Goal: Task Accomplishment & Management: Use online tool/utility

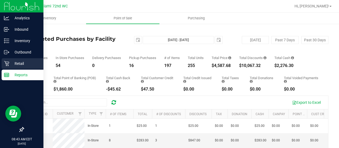
click at [11, 65] on p "Retail" at bounding box center [25, 63] width 32 height 6
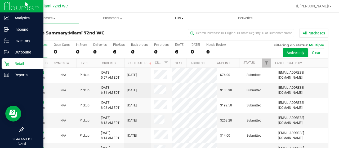
click at [177, 17] on span "Tills" at bounding box center [179, 18] width 66 height 5
click at [167, 32] on span "Manage tills" at bounding box center [164, 32] width 36 height 5
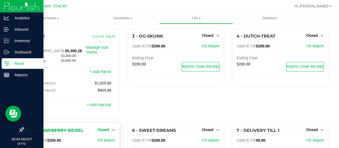
click at [106, 128] on span "Closed" at bounding box center [103, 130] width 12 height 4
click at [105, 139] on link "Open Till" at bounding box center [103, 141] width 14 height 4
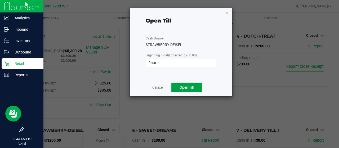
click at [191, 89] on span "Open Till" at bounding box center [187, 87] width 14 height 4
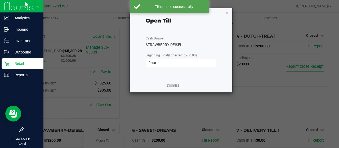
click at [166, 86] on div "Dismiss" at bounding box center [181, 85] width 71 height 14
click at [175, 84] on link "Dismiss" at bounding box center [173, 86] width 13 height 6
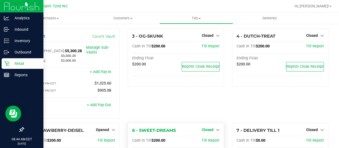
click at [205, 128] on span "Closed" at bounding box center [208, 130] width 12 height 4
click at [208, 139] on link "Open Till" at bounding box center [208, 141] width 14 height 4
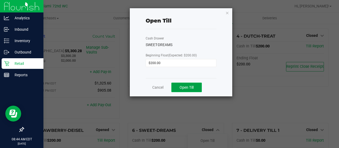
click at [189, 87] on span "Open Till" at bounding box center [187, 87] width 14 height 4
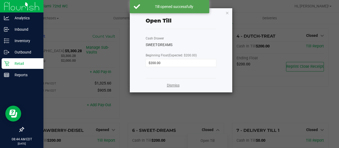
click at [173, 86] on link "Dismiss" at bounding box center [173, 86] width 13 height 6
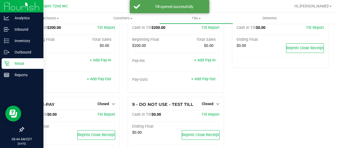
scroll to position [124, 0]
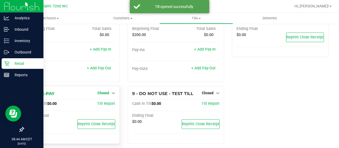
click at [106, 91] on span "Closed" at bounding box center [103, 93] width 12 height 4
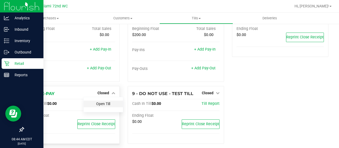
click at [107, 102] on link "Open Till" at bounding box center [103, 104] width 14 height 4
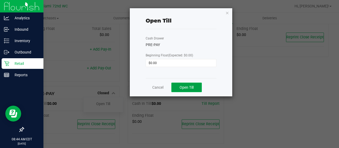
click at [190, 90] on button "Open Till" at bounding box center [186, 88] width 30 height 10
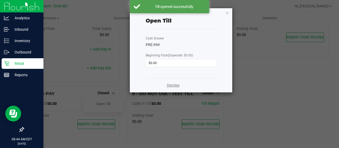
click at [172, 85] on link "Dismiss" at bounding box center [173, 86] width 13 height 6
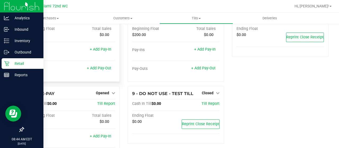
scroll to position [0, 0]
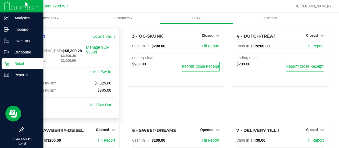
click at [66, 49] on span "$5,300.28" at bounding box center [73, 51] width 17 height 5
copy span "5,300.28"
